Goal: Transaction & Acquisition: Download file/media

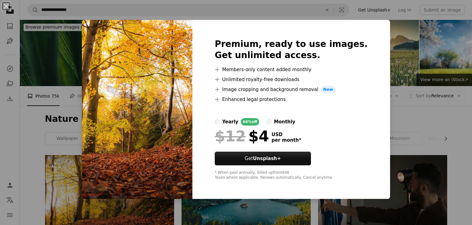
scroll to position [110, 0]
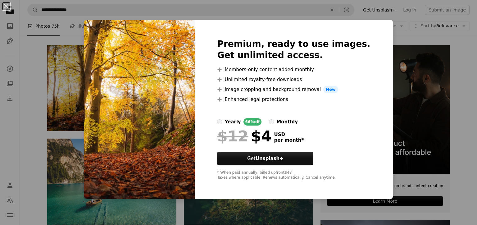
click at [455, 85] on div "An X shape Premium, ready to use images. Get unlimited access. A plus sign Memb…" at bounding box center [238, 112] width 477 height 225
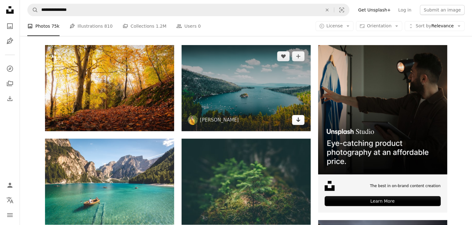
click at [297, 121] on icon "Arrow pointing down" at bounding box center [298, 119] width 5 height 7
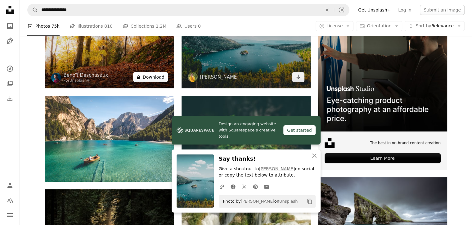
scroll to position [200, 0]
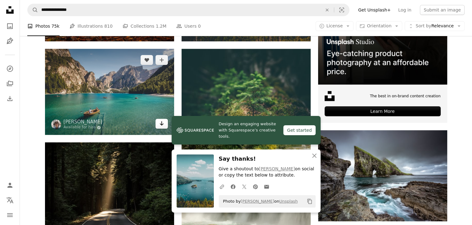
click at [161, 124] on icon "Download" at bounding box center [161, 123] width 4 height 4
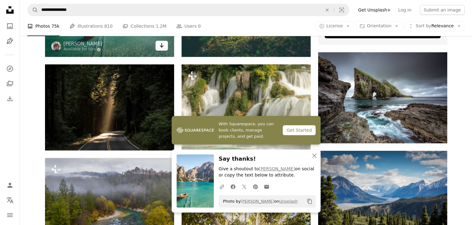
scroll to position [282, 0]
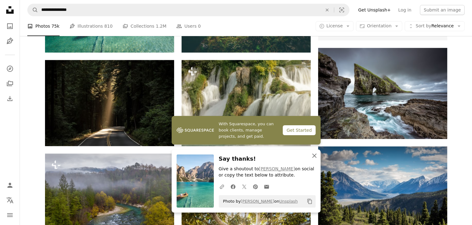
click at [313, 153] on icon "An X shape" at bounding box center [314, 155] width 7 height 7
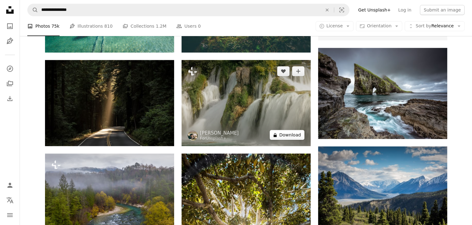
click at [287, 133] on button "A lock Download" at bounding box center [287, 135] width 35 height 10
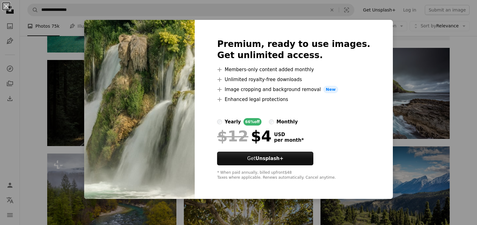
click at [452, 100] on div "An X shape Premium, ready to use images. Get unlimited access. A plus sign Memb…" at bounding box center [238, 112] width 477 height 225
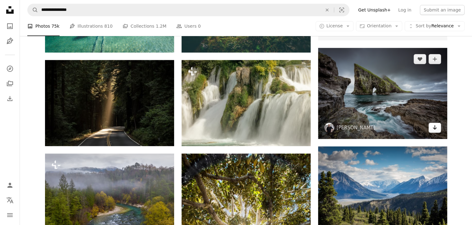
click at [432, 127] on link "Arrow pointing down" at bounding box center [434, 128] width 12 height 10
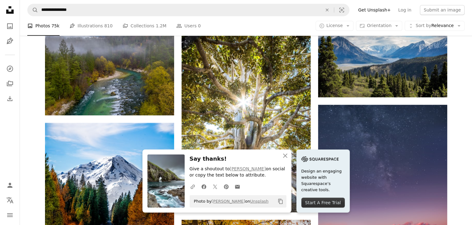
scroll to position [417, 0]
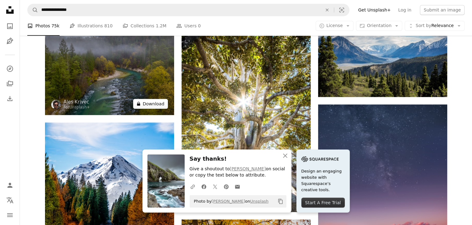
click at [152, 102] on button "A lock Download" at bounding box center [150, 104] width 35 height 10
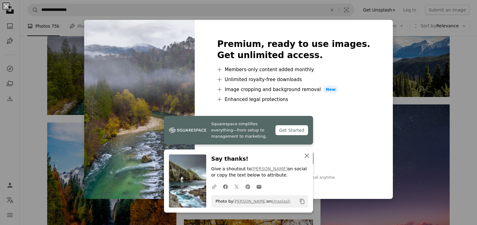
click at [304, 156] on icon "button" at bounding box center [306, 155] width 4 height 4
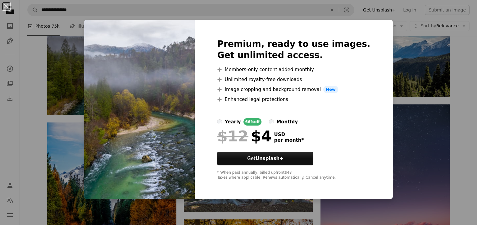
click at [453, 100] on div "An X shape Premium, ready to use images. Get unlimited access. A plus sign Memb…" at bounding box center [238, 112] width 477 height 225
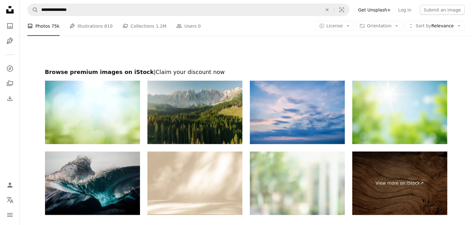
scroll to position [1276, 0]
